Goal: Task Accomplishment & Management: Manage account settings

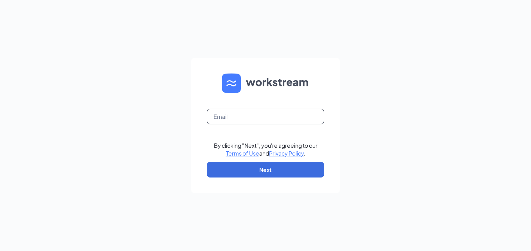
click at [243, 115] on input "text" at bounding box center [265, 117] width 117 height 16
type input "mike@bacusfoodscorp.com"
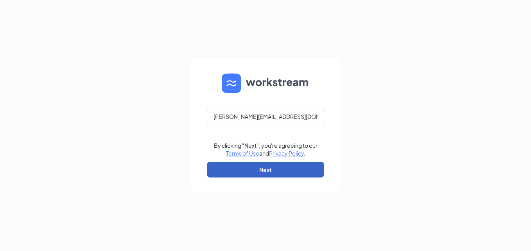
click at [267, 170] on button "Next" at bounding box center [265, 170] width 117 height 16
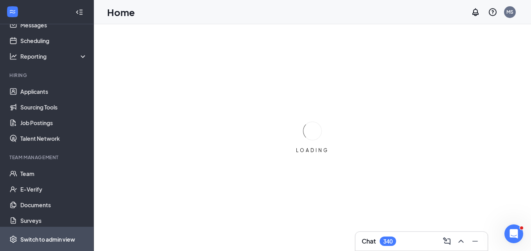
click at [64, 235] on div "Switch to admin view" at bounding box center [47, 239] width 55 height 8
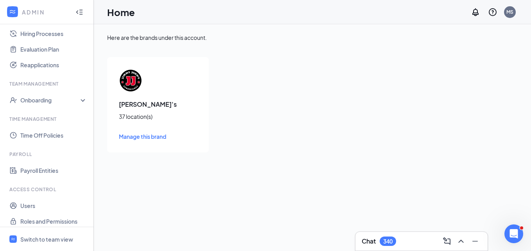
scroll to position [227, 0]
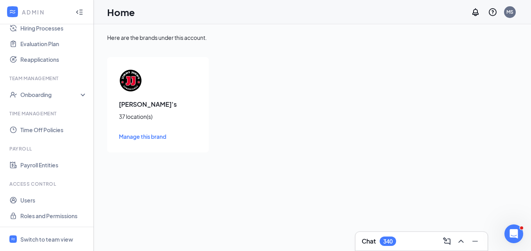
click at [34, 190] on li "Access control Users Roles and Permissions" at bounding box center [46, 202] width 93 height 43
click at [26, 202] on link "Users" at bounding box center [53, 200] width 67 height 16
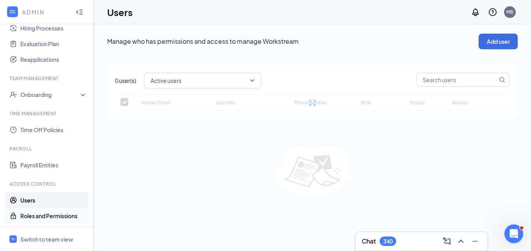
checkbox input "false"
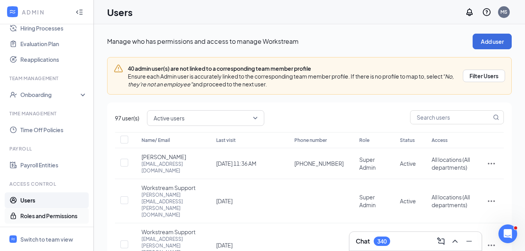
click at [28, 218] on link "Roles and Permissions" at bounding box center [53, 216] width 67 height 16
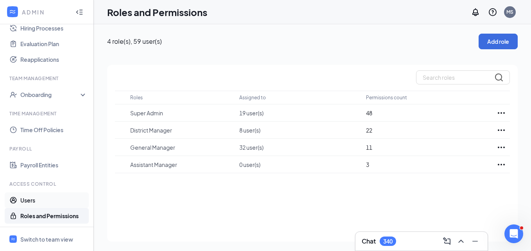
click at [36, 201] on link "Users" at bounding box center [53, 200] width 67 height 16
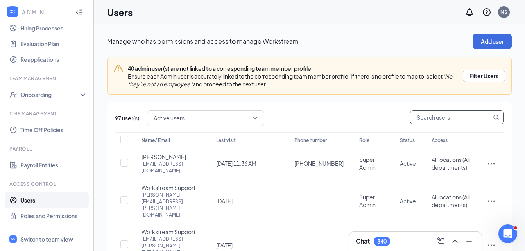
click at [425, 114] on input "text" at bounding box center [450, 117] width 81 height 13
type input "1"
checkbox input "true"
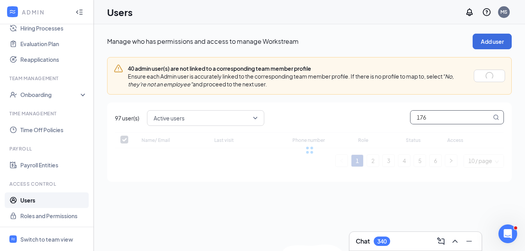
type input "1766"
checkbox input "false"
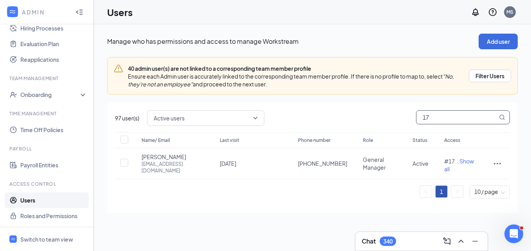
type input "1"
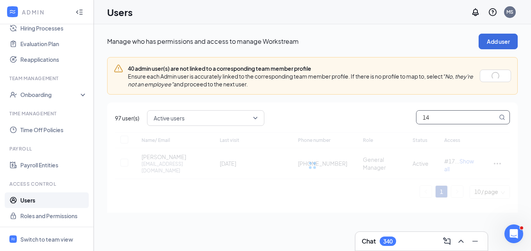
type input "147"
checkbox input "true"
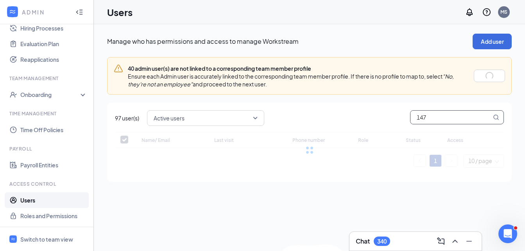
type input "1473"
checkbox input "false"
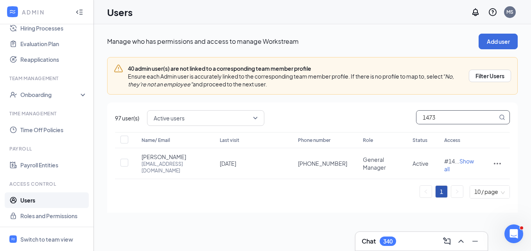
type input "1473"
click at [356, 100] on div "40 admin user(s) are not linked to a corresponding team member profile Ensure e…" at bounding box center [312, 135] width 410 height 156
click at [493, 163] on icon "ActionsIcon" at bounding box center [496, 164] width 7 height 2
click at [466, 179] on span "Edit user" at bounding box center [465, 179] width 48 height 9
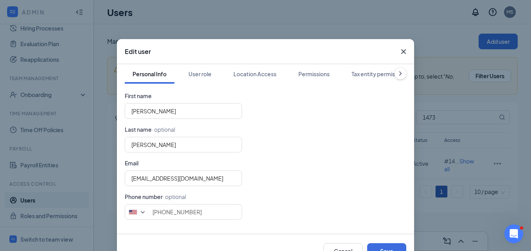
type input "[PHONE_NUMBER]"
click at [399, 72] on icon "ChevronRight" at bounding box center [400, 74] width 2 height 4
click at [132, 79] on div at bounding box center [131, 74] width 12 height 20
click at [131, 72] on icon "ChevronLeft" at bounding box center [131, 74] width 8 height 8
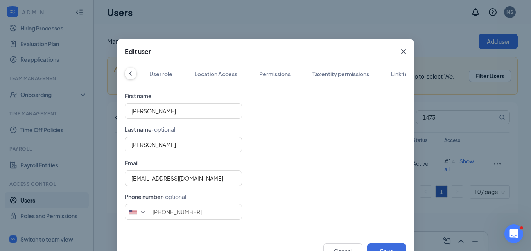
scroll to position [0, 0]
click at [401, 50] on icon "Cross" at bounding box center [403, 51] width 5 height 5
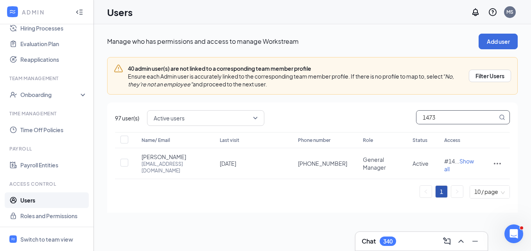
click at [441, 117] on input "1473" at bounding box center [456, 117] width 81 height 13
type input "1"
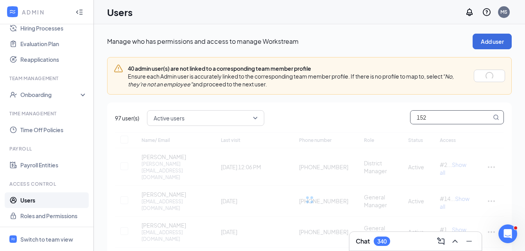
type input "1521"
checkbox input "true"
type input "15211"
checkbox input "false"
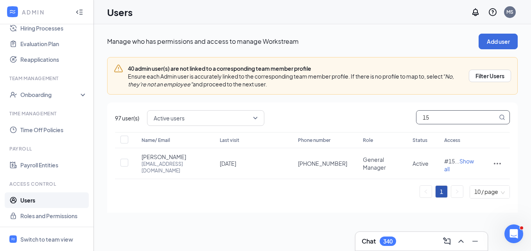
type input "1"
type input "2131"
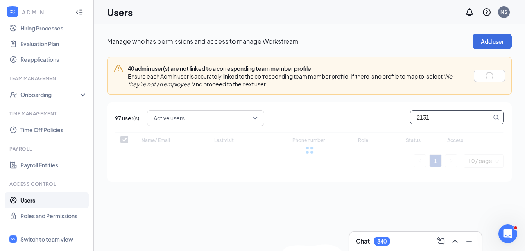
checkbox input "false"
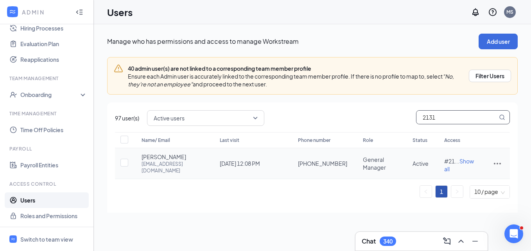
type input "2131"
click at [493, 159] on icon "ActionsIcon" at bounding box center [496, 163] width 9 height 9
click at [454, 182] on span "Edit user" at bounding box center [452, 178] width 22 height 7
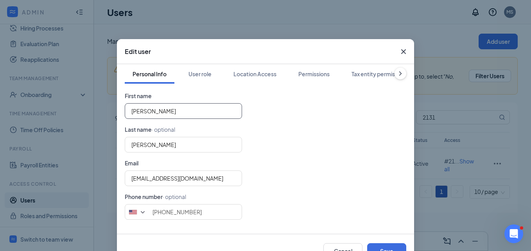
click at [214, 111] on input "[PERSON_NAME]" at bounding box center [183, 111] width 117 height 16
type input "T"
type input "[PERSON_NAME]"
type input "W"
type input "[PERSON_NAME]"
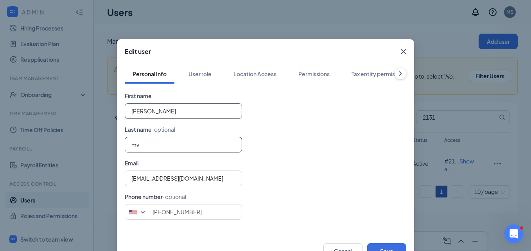
type input "m"
click at [214, 111] on input "[PERSON_NAME]" at bounding box center [183, 111] width 117 height 16
type input "z"
type input "[PERSON_NAME]"
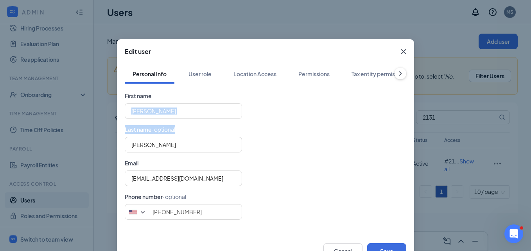
drag, startPoint x: 513, startPoint y: 102, endPoint x: 516, endPoint y: 137, distance: 34.5
click at [516, 137] on div "Edit user Personal Info User role Location Access Permissions Tax entity permis…" at bounding box center [265, 125] width 531 height 251
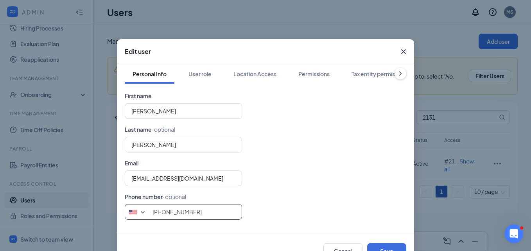
click at [224, 209] on input "[PHONE_NUMBER]" at bounding box center [183, 212] width 117 height 16
click at [381, 246] on button "Save" at bounding box center [386, 251] width 39 height 16
type input "4803886067"
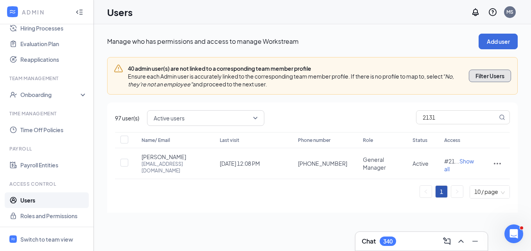
click at [476, 72] on button "Filter Users" at bounding box center [489, 76] width 42 height 13
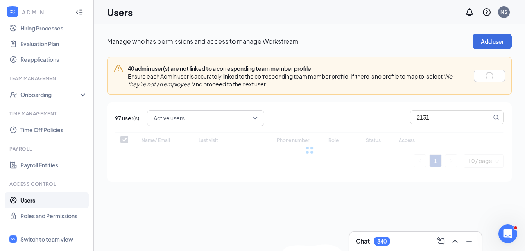
checkbox input "false"
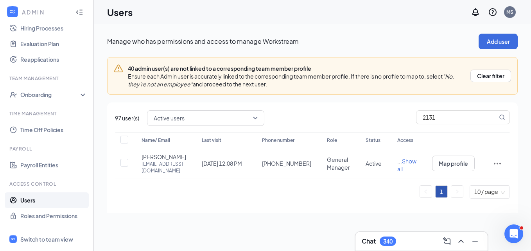
click at [442, 110] on div "97 user(s) Active users 2131 Name/ Email Last visit Phone number Role Status Ac…" at bounding box center [312, 180] width 410 height 156
click at [443, 114] on input "2131" at bounding box center [456, 117] width 81 height 13
type input "2"
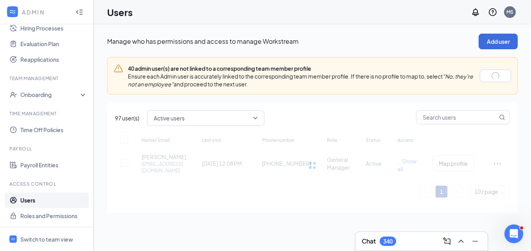
click at [31, 199] on link "Users" at bounding box center [53, 200] width 67 height 16
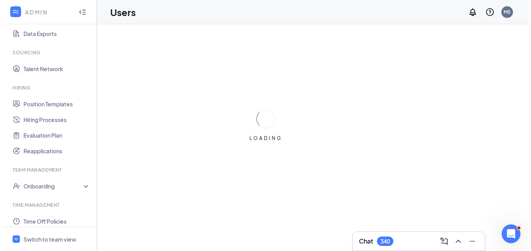
scroll to position [227, 0]
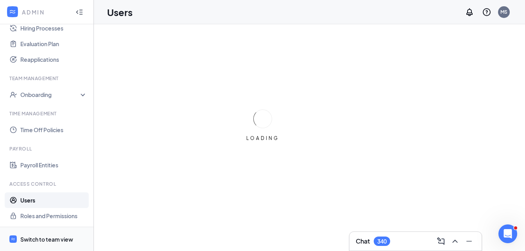
click at [34, 240] on div "Switch to team view" at bounding box center [46, 239] width 53 height 8
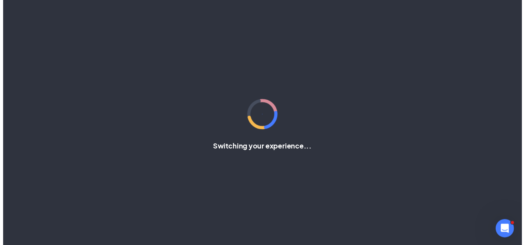
scroll to position [86, 0]
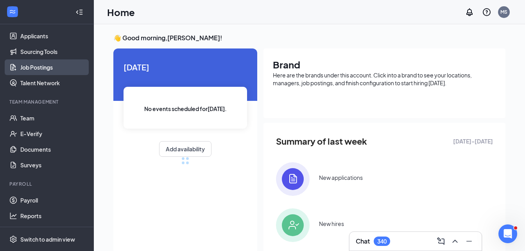
click at [58, 66] on link "Job Postings" at bounding box center [53, 67] width 67 height 16
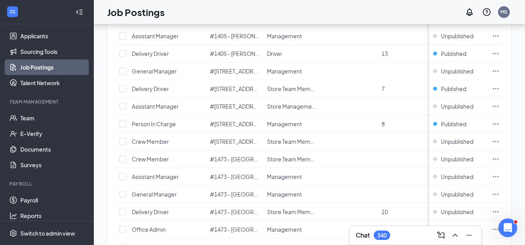
scroll to position [389, 0]
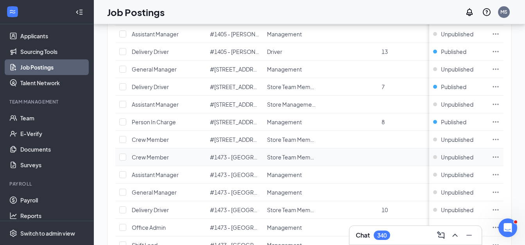
click at [160, 156] on span "Crew Member" at bounding box center [150, 157] width 37 height 7
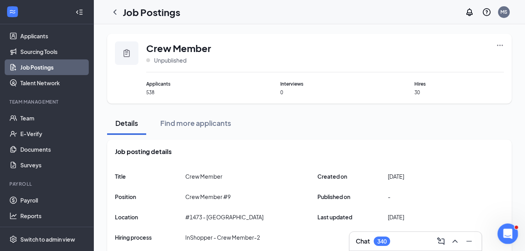
click at [507, 232] on icon "Open Intercom Messenger" at bounding box center [506, 232] width 13 height 13
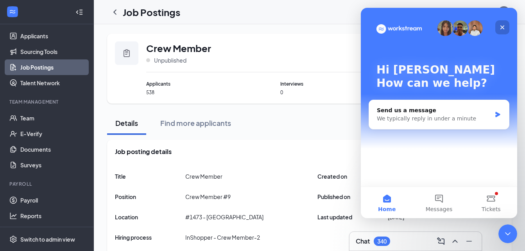
click at [503, 26] on icon "Close" at bounding box center [502, 27] width 4 height 4
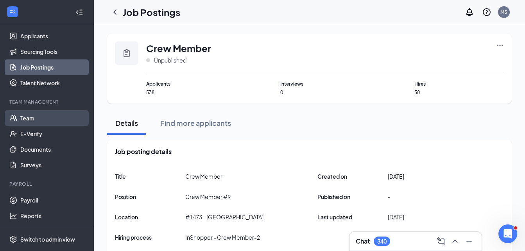
click at [30, 116] on link "Team" at bounding box center [53, 118] width 67 height 16
